Goal: Subscribe to service/newsletter

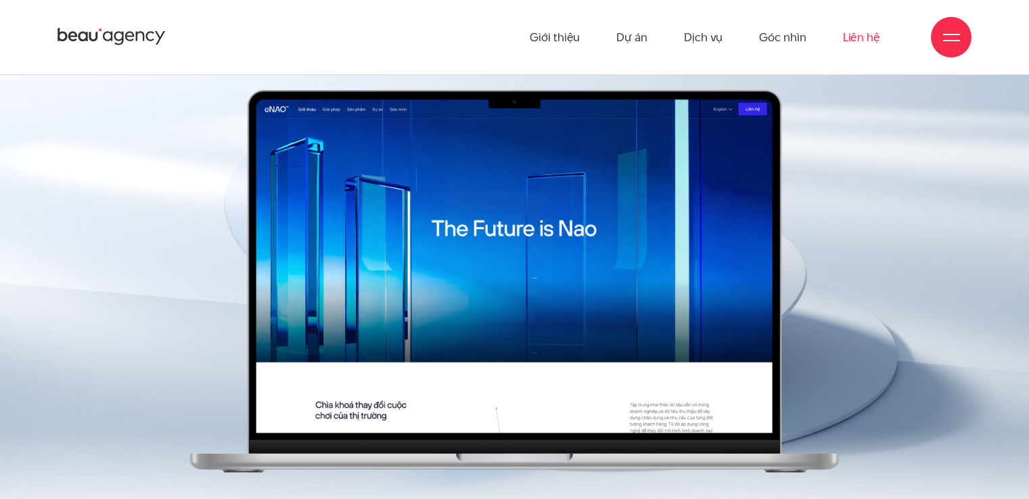
click at [853, 37] on link "Liên hệ" at bounding box center [861, 37] width 37 height 74
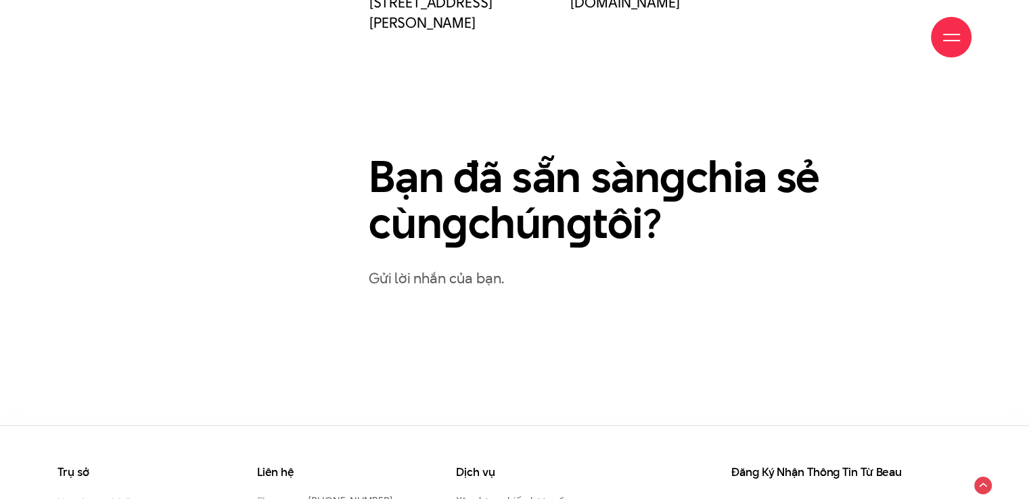
scroll to position [790, 0]
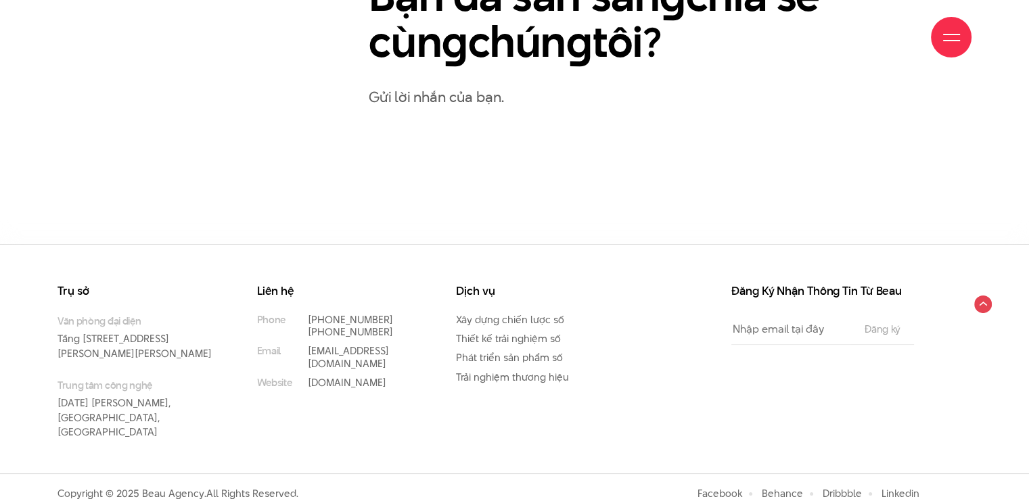
click at [806, 331] on input "Email" at bounding box center [791, 329] width 120 height 30
click at [812, 334] on input "[EMAIL_ADDRESS][DOMAIN_NAME]" at bounding box center [791, 329] width 120 height 30
drag, startPoint x: 809, startPoint y: 334, endPoint x: 704, endPoint y: 344, distance: 105.4
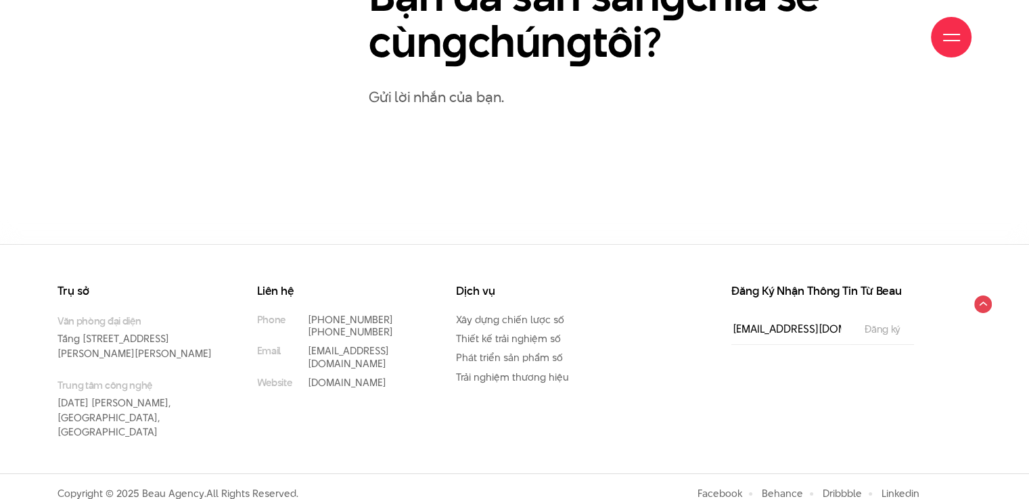
click at [704, 344] on div "Đăng Ký Nhận Thông Tin Từ Beau Email [EMAIL_ADDRESS][DOMAIN_NAME] The subscribe…" at bounding box center [794, 379] width 299 height 189
type input "[EMAIL_ADDRESS][DOMAIN_NAME]"
click at [806, 365] on div "Đăng Ký Nhận Thông Tin Từ Beau Email [EMAIL_ADDRESS][DOMAIN_NAME] The subscribe…" at bounding box center [794, 379] width 299 height 189
click at [890, 330] on input "Đăng ký" at bounding box center [883, 329] width 44 height 11
